Goal: Use online tool/utility

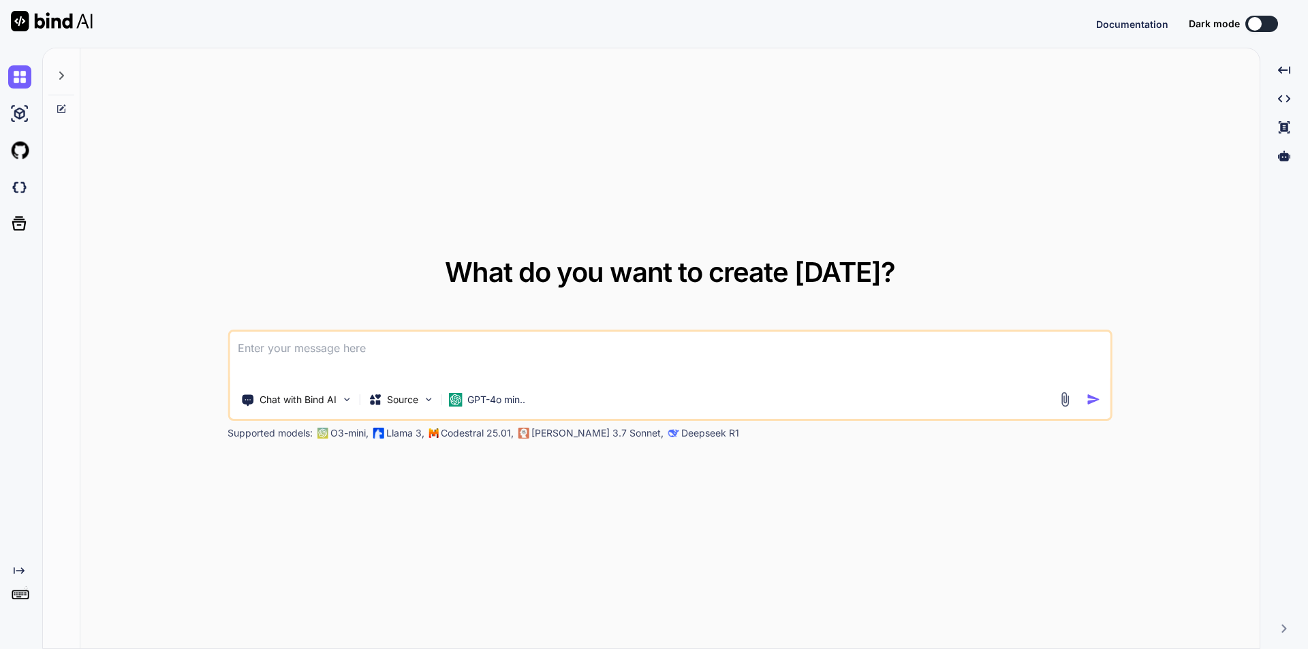
click at [277, 350] on textarea at bounding box center [670, 357] width 881 height 50
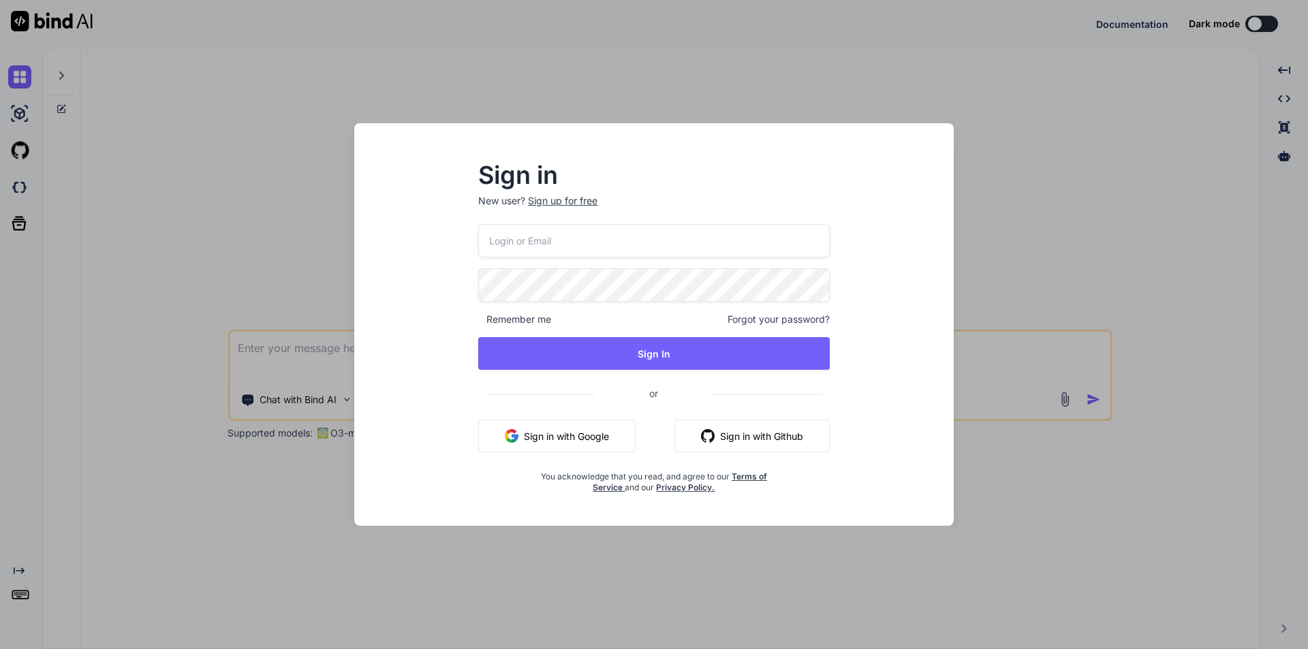
type textarea "x"
click at [571, 435] on button "Sign in with Google" at bounding box center [556, 436] width 157 height 33
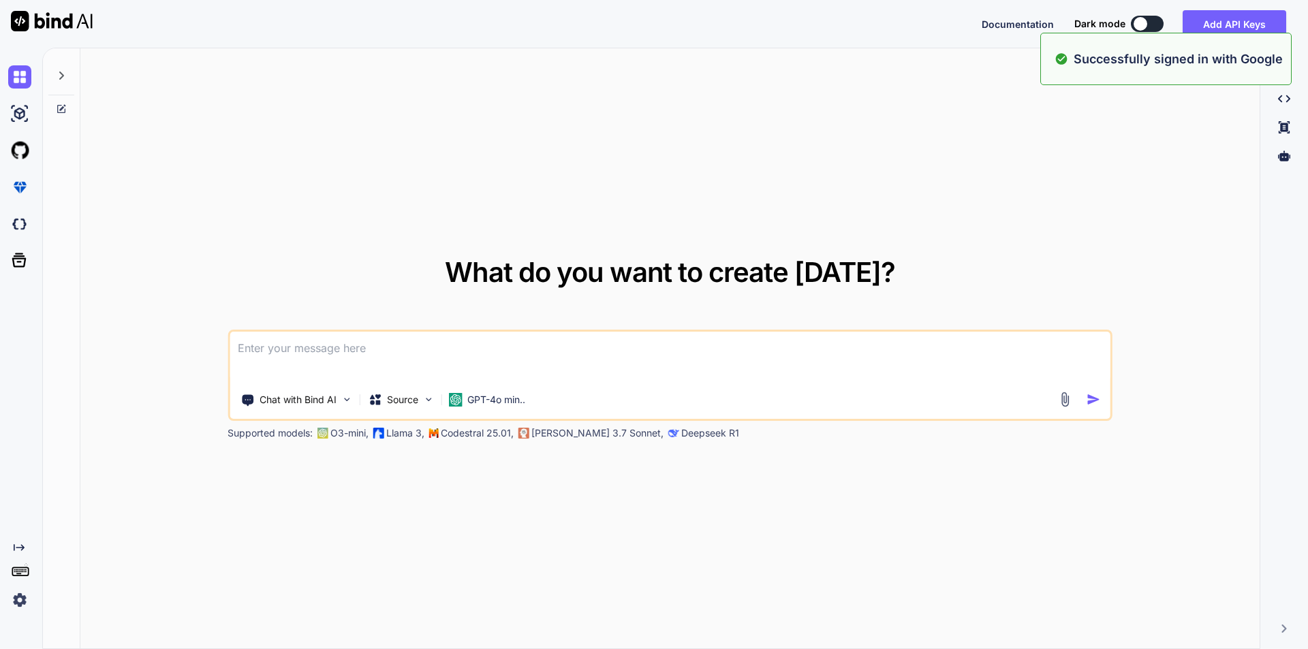
click at [288, 346] on textarea at bounding box center [670, 357] width 881 height 50
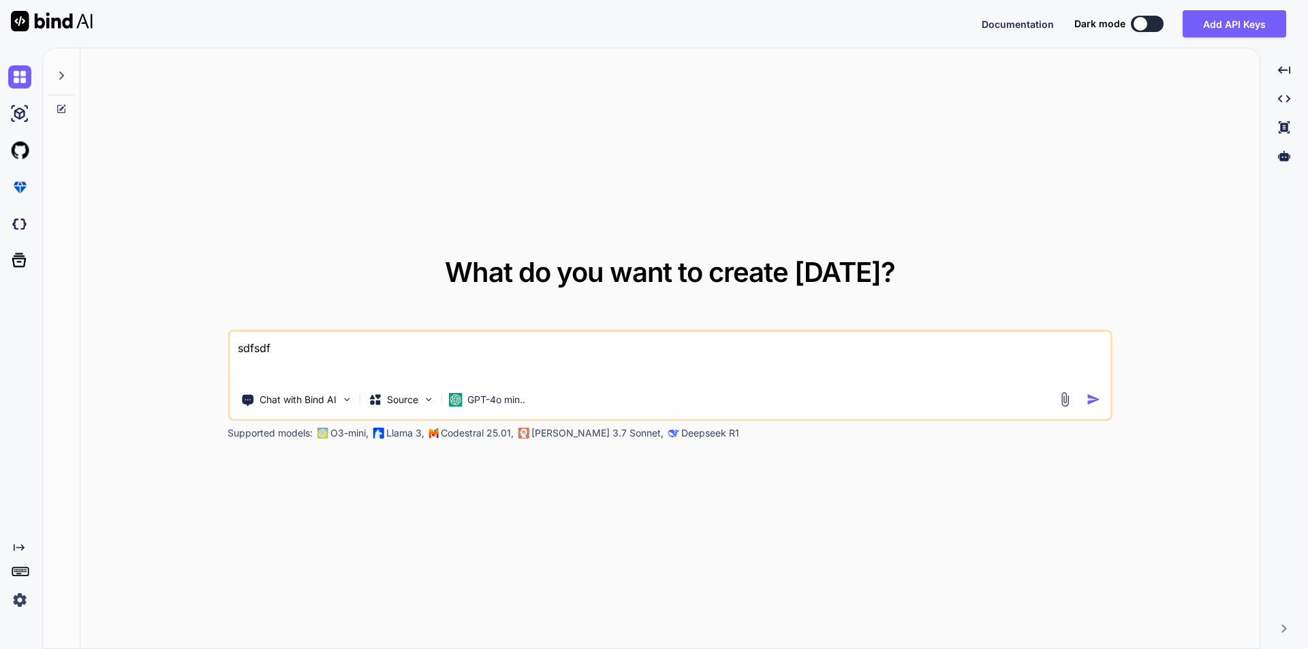
type textarea "sdfsdf"
click at [1092, 398] on img "button" at bounding box center [1094, 400] width 14 height 14
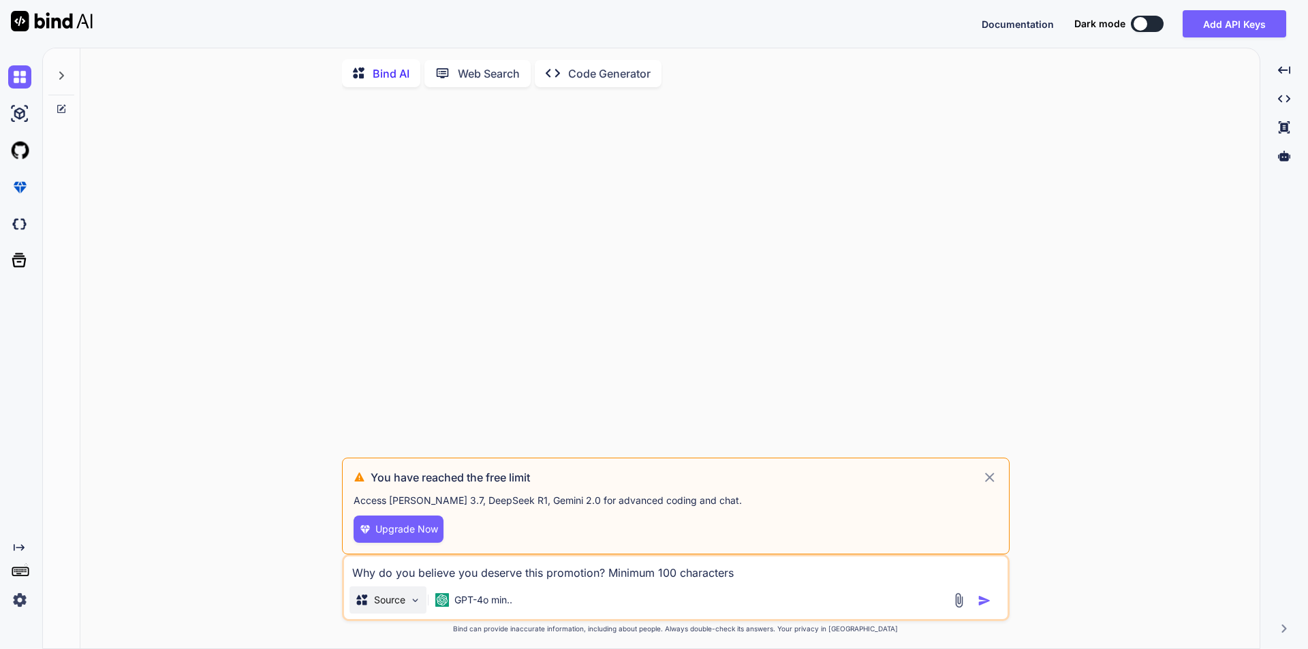
click at [404, 607] on p "Source" at bounding box center [389, 601] width 31 height 14
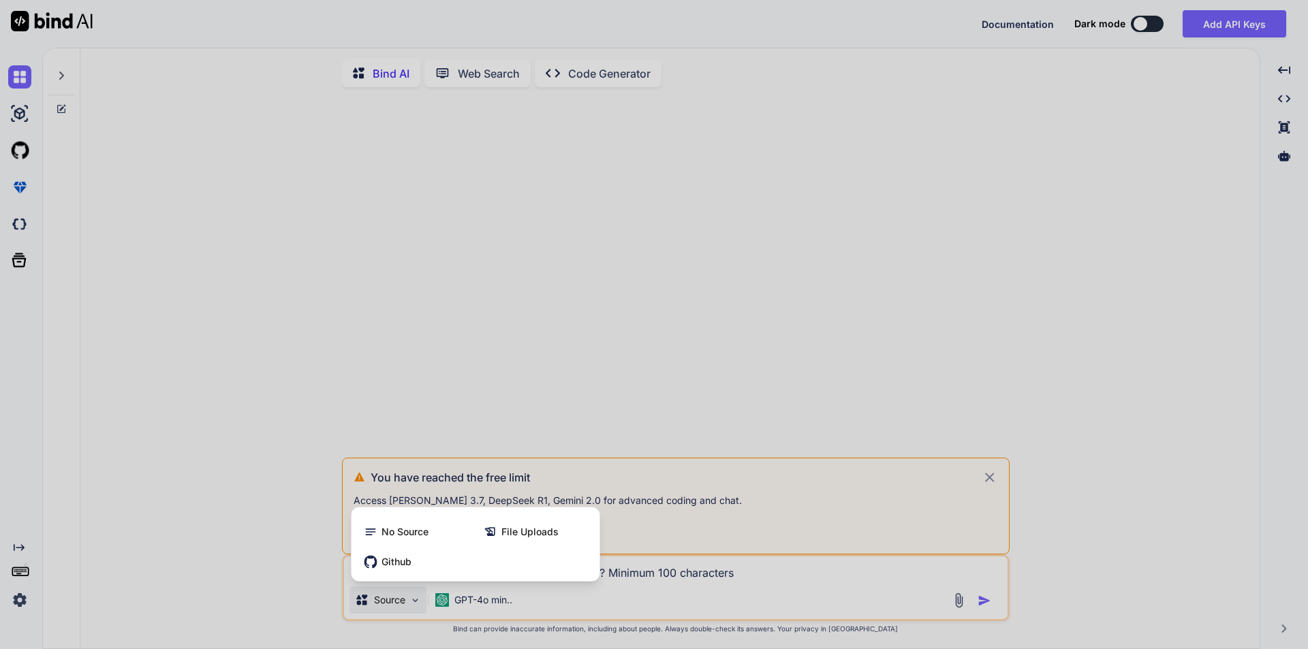
click at [404, 607] on div at bounding box center [654, 324] width 1308 height 649
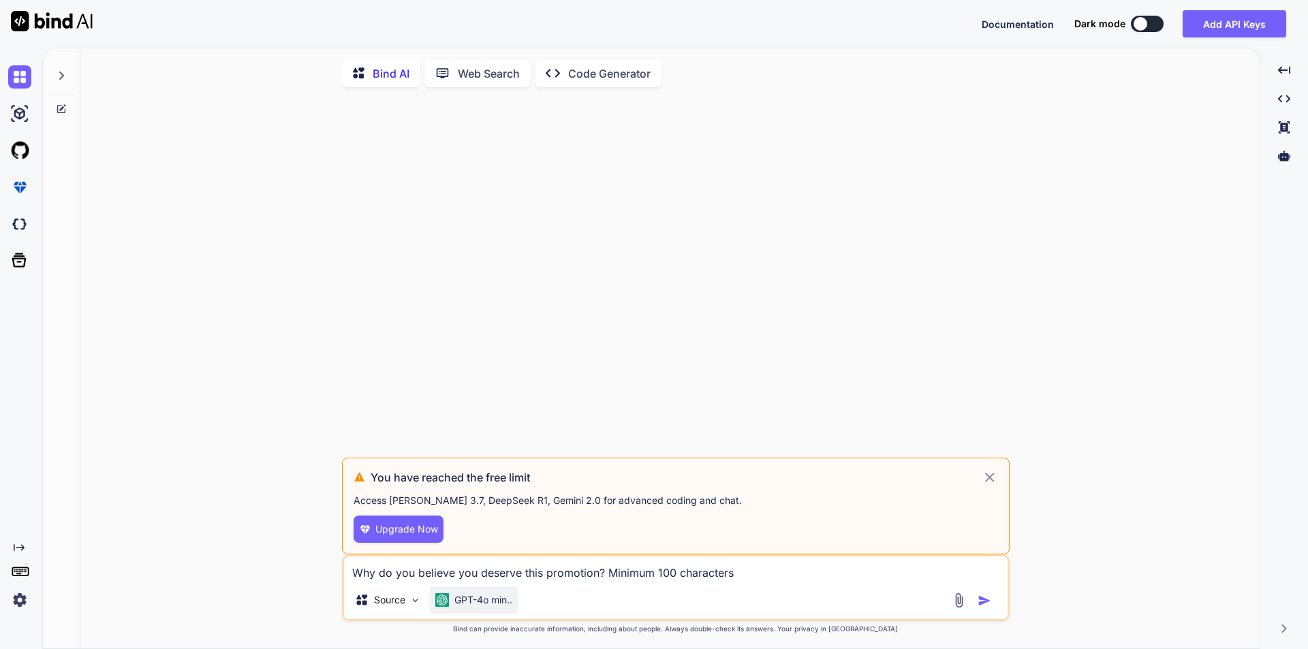
click at [491, 613] on div "GPT-4o min.." at bounding box center [474, 600] width 88 height 27
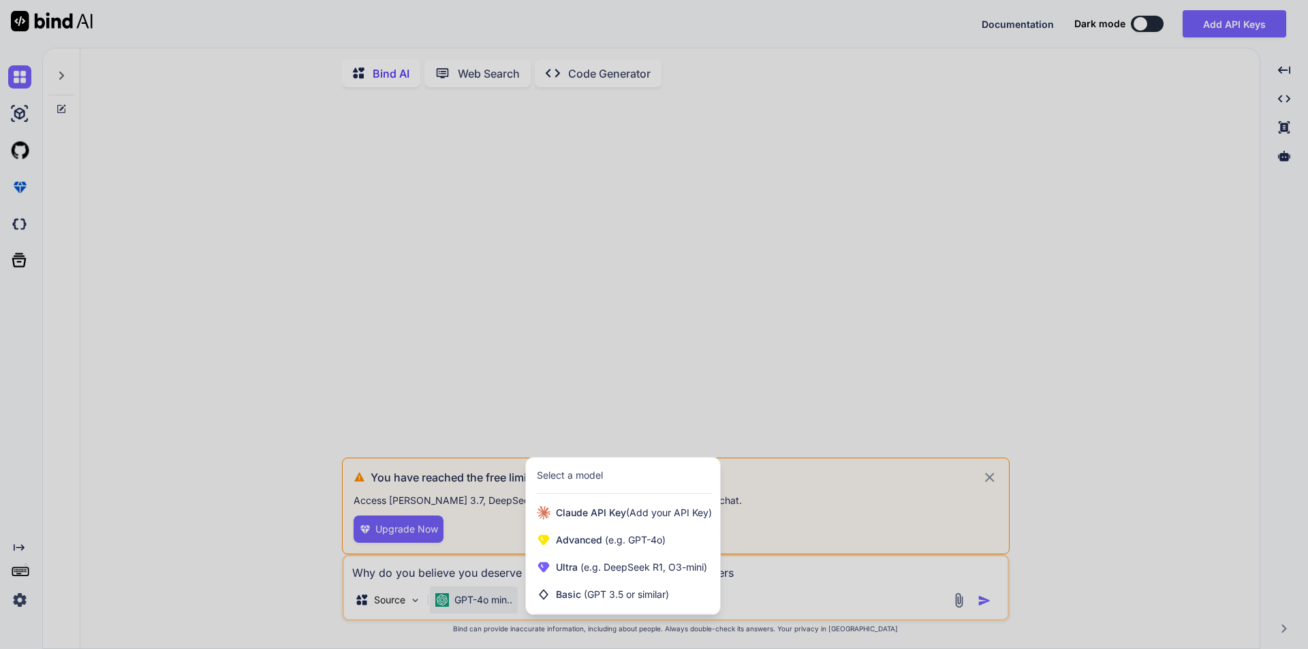
click at [850, 575] on div at bounding box center [654, 324] width 1308 height 649
